Goal: Transaction & Acquisition: Obtain resource

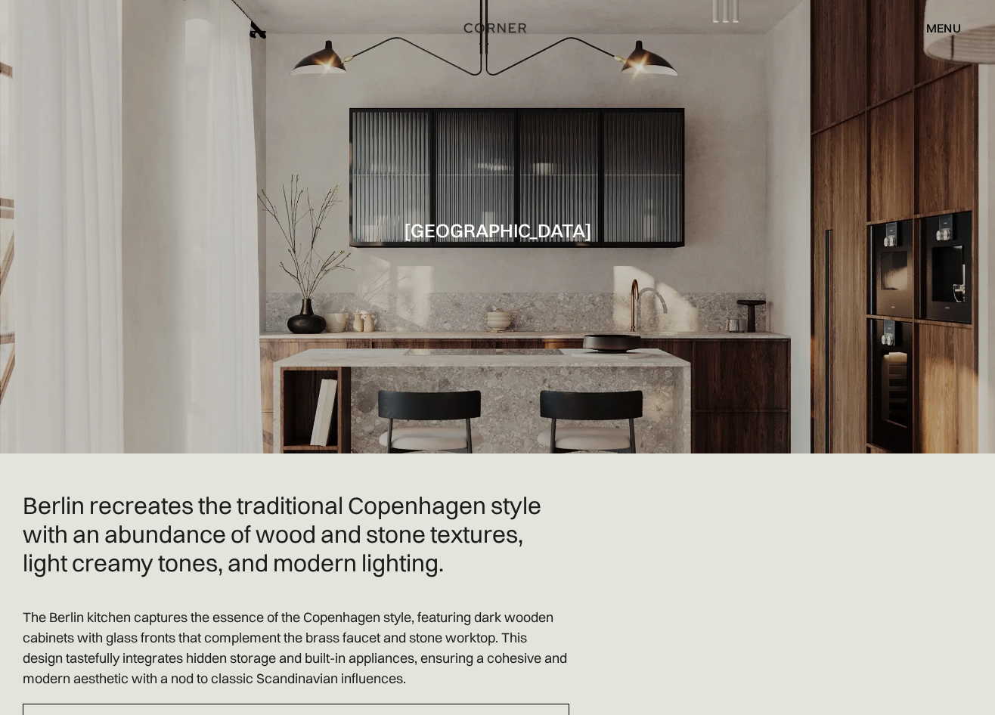
click at [927, 27] on div "menu" at bounding box center [944, 28] width 35 height 12
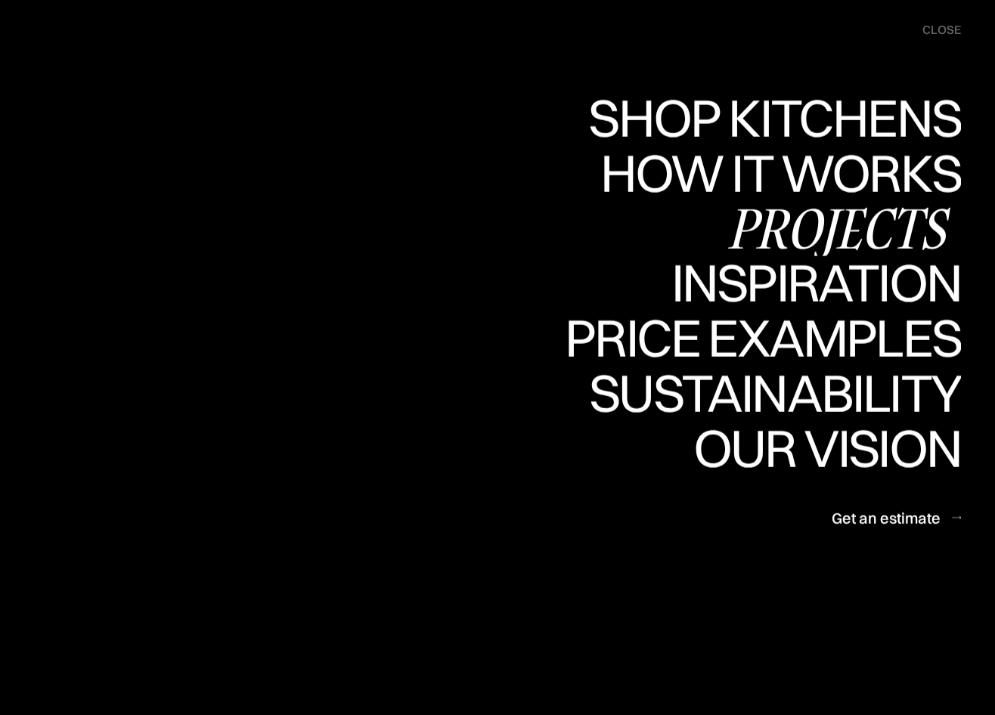
click at [828, 226] on div "Projects" at bounding box center [838, 227] width 245 height 53
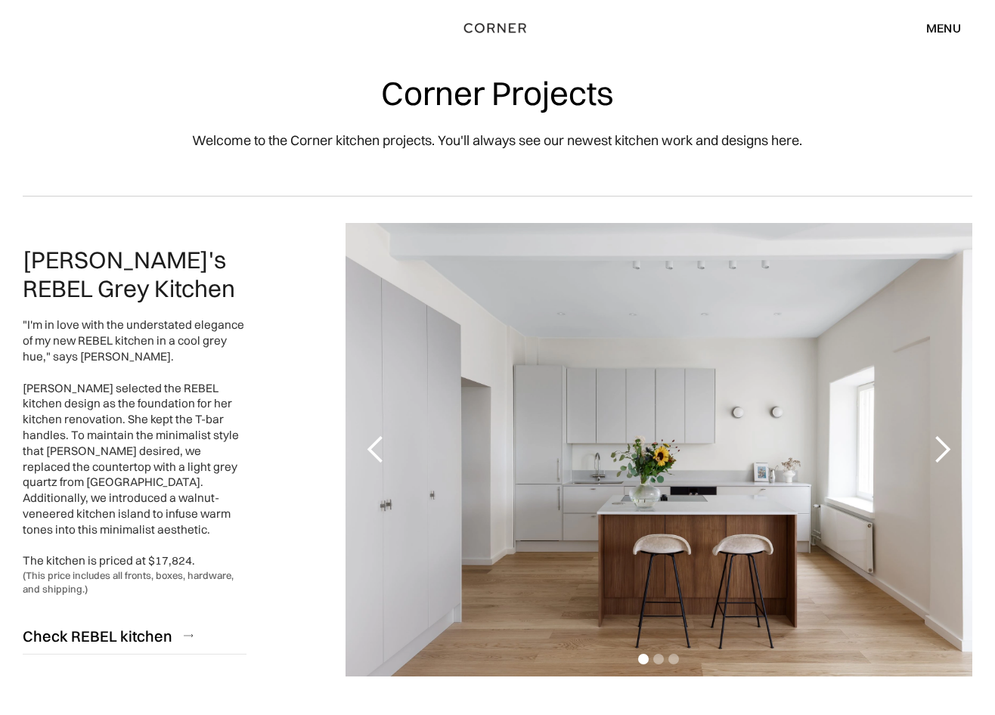
click at [944, 458] on div "next slide" at bounding box center [942, 450] width 30 height 30
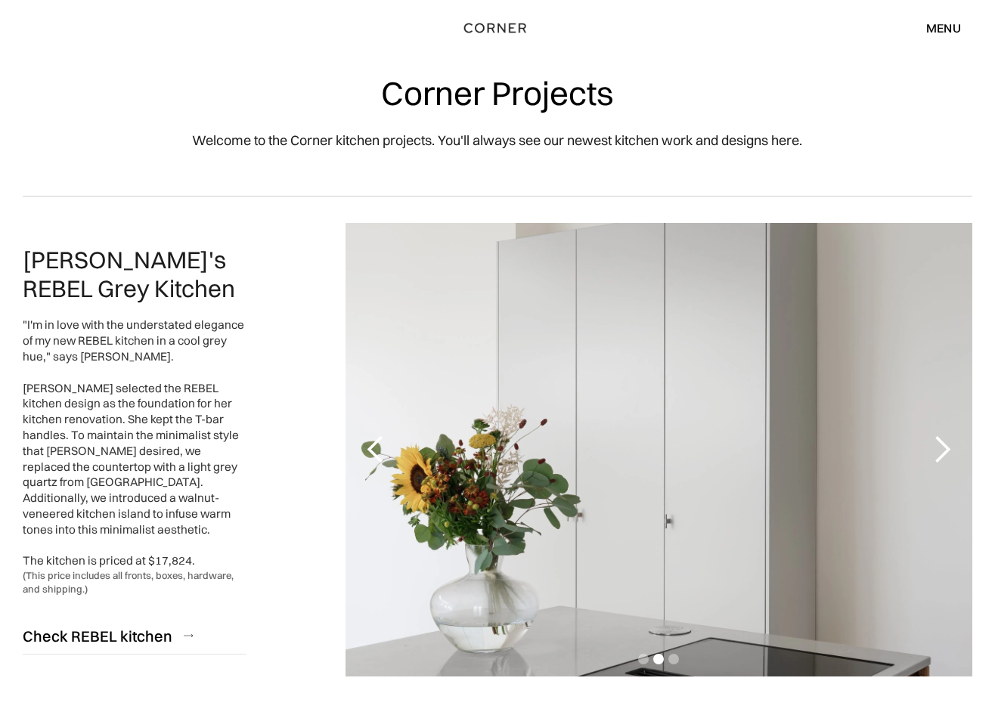
click at [935, 449] on div "next slide" at bounding box center [942, 450] width 30 height 30
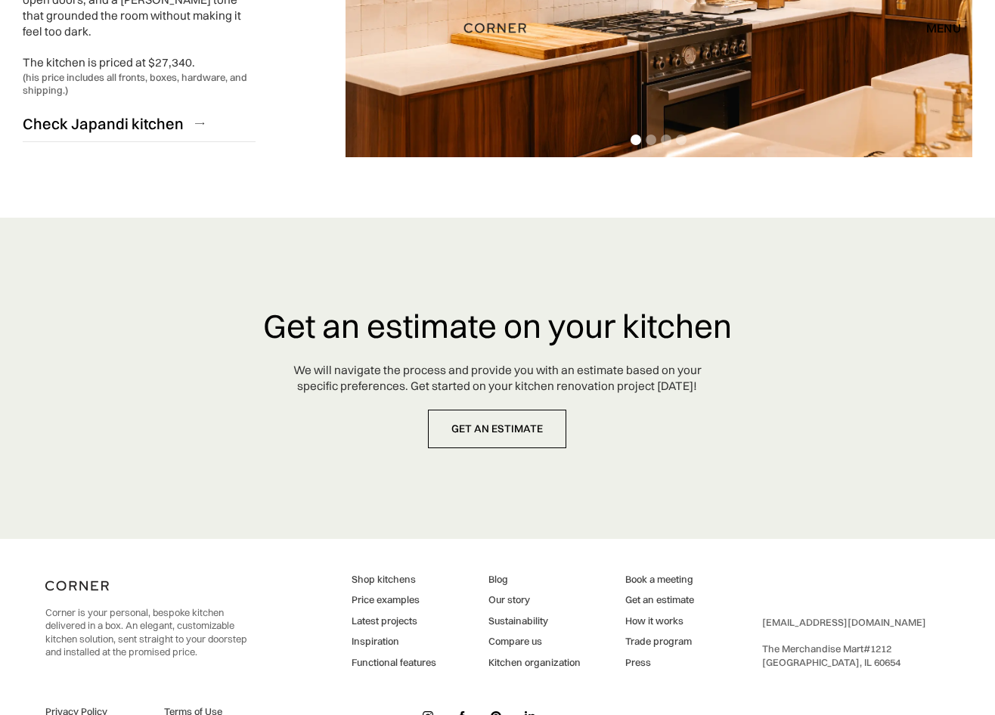
scroll to position [3865, 0]
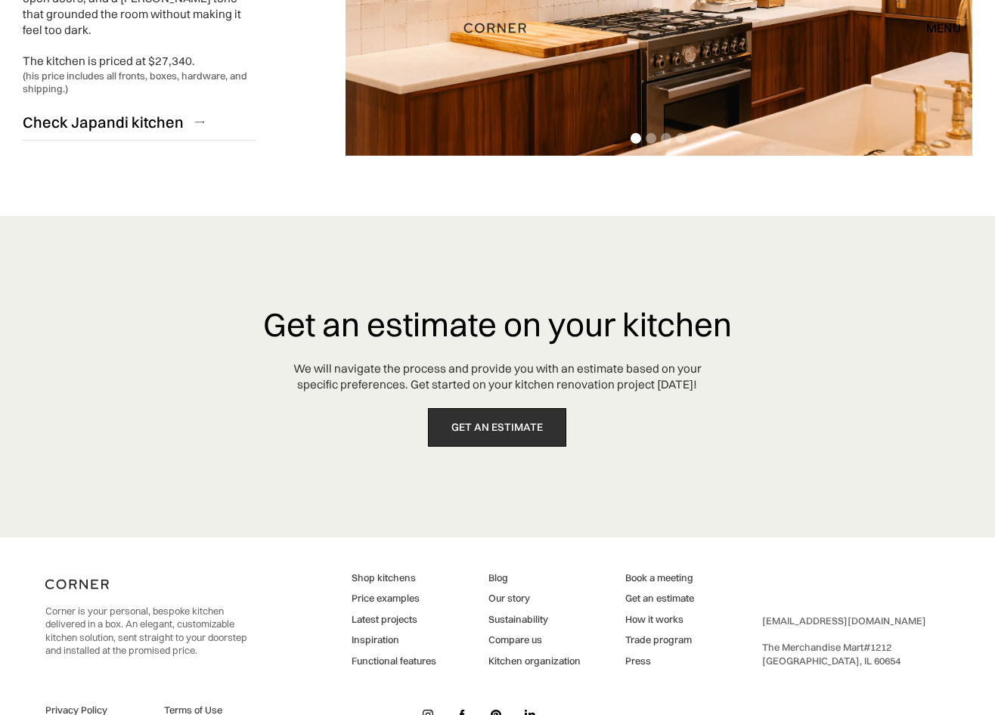
click at [468, 408] on link "get an estimate" at bounding box center [497, 427] width 138 height 39
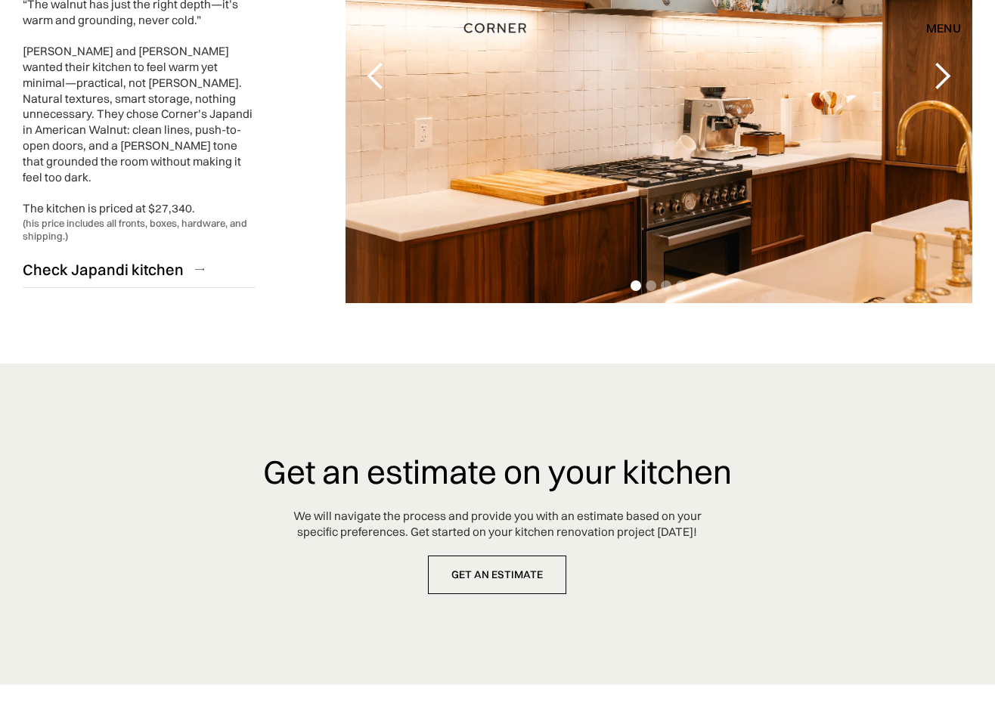
scroll to position [3562, 0]
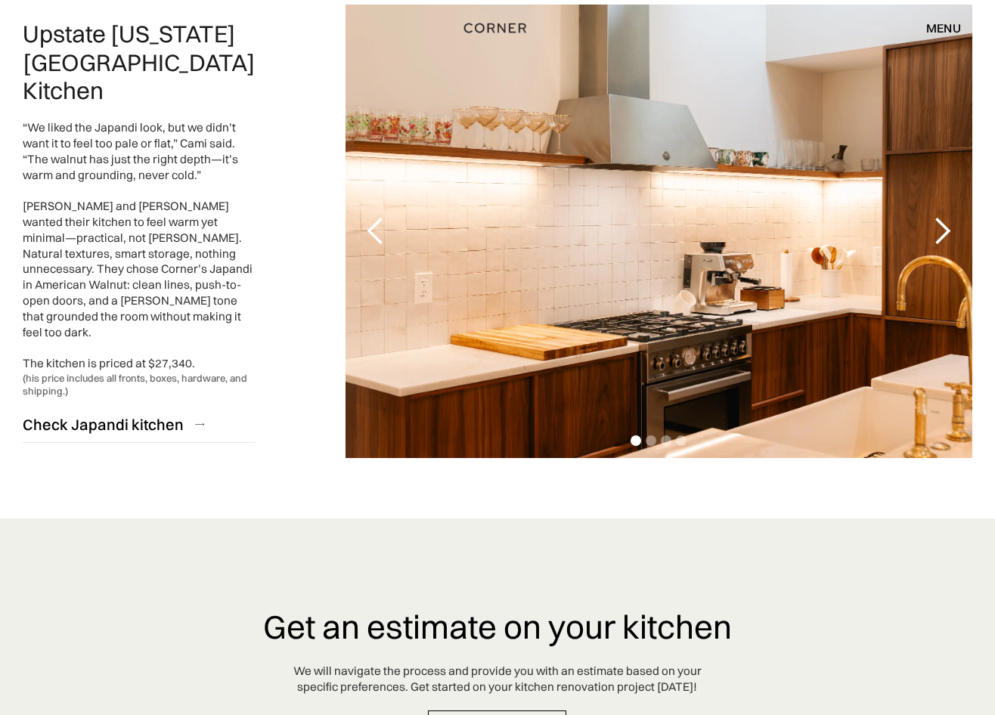
click at [941, 216] on div "next slide" at bounding box center [942, 231] width 30 height 30
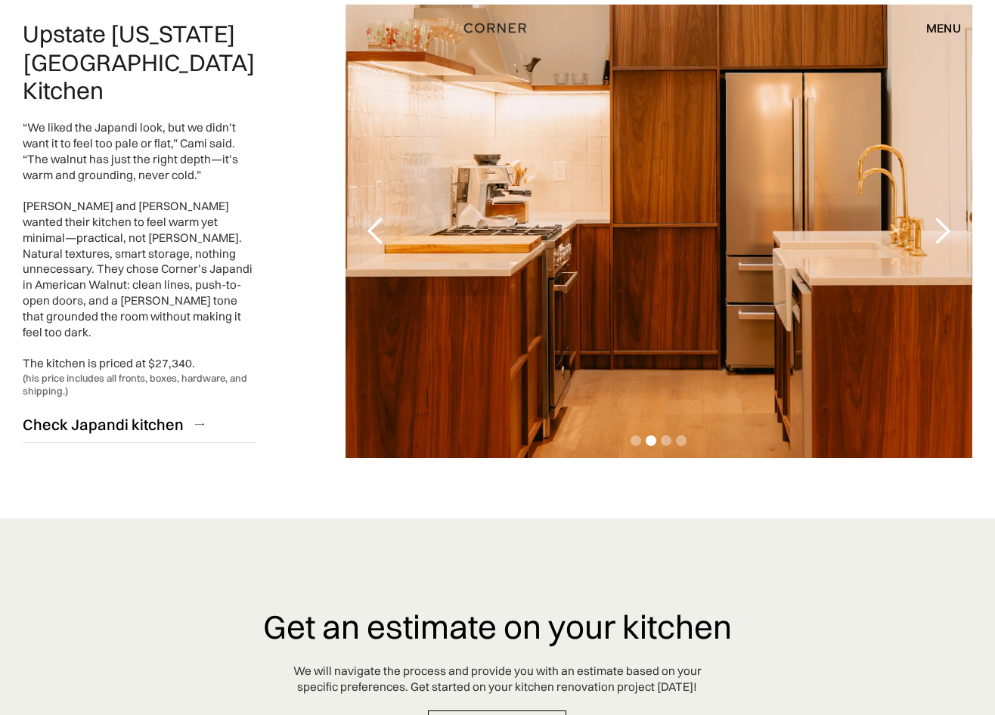
click at [938, 216] on div "next slide" at bounding box center [942, 231] width 30 height 30
